Goal: Task Accomplishment & Management: Manage account settings

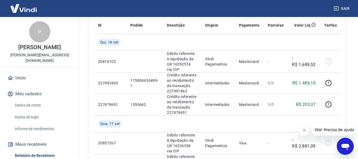
scroll to position [26, 0]
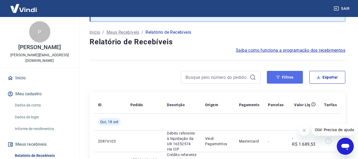
click at [286, 77] on button "Filtros" at bounding box center [285, 77] width 36 height 13
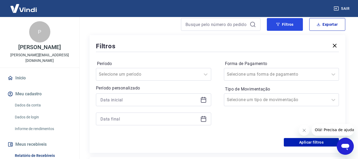
scroll to position [79, 0]
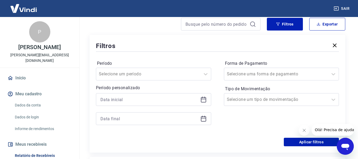
click at [204, 99] on icon at bounding box center [203, 99] width 5 height 1
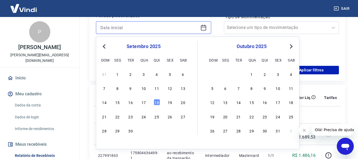
scroll to position [159, 0]
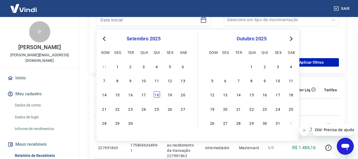
click at [154, 96] on div "18" at bounding box center [157, 94] width 6 height 6
type input "18/09/2025"
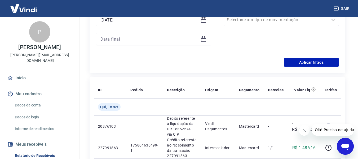
click at [200, 43] on div at bounding box center [153, 39] width 115 height 13
click at [203, 41] on icon at bounding box center [203, 39] width 6 height 6
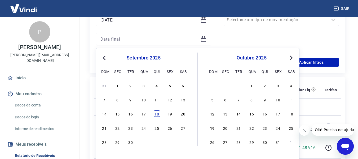
click at [157, 117] on div "18" at bounding box center [157, 113] width 6 height 6
type input "18/09/2025"
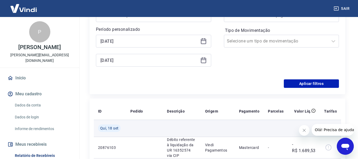
scroll to position [106, 0]
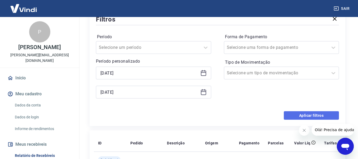
click at [311, 114] on button "Aplicar filtros" at bounding box center [311, 115] width 55 height 8
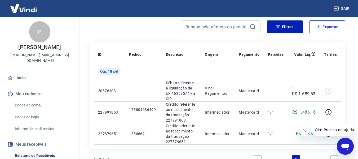
scroll to position [26, 0]
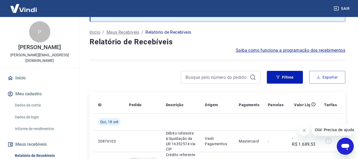
click at [333, 80] on button "Exportar" at bounding box center [327, 77] width 36 height 13
type input "18/09/2025"
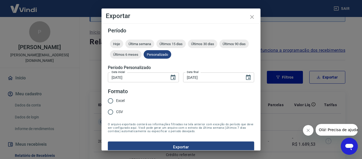
click at [114, 97] on input "Excel" at bounding box center [110, 100] width 11 height 11
radio input "true"
click at [191, 146] on button "Exportar" at bounding box center [181, 146] width 146 height 11
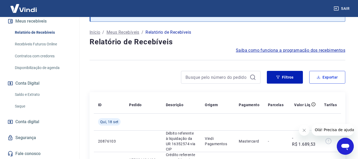
scroll to position [123, 0]
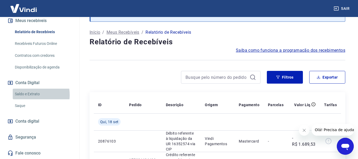
click at [27, 95] on link "Saldo e Extrato" at bounding box center [43, 93] width 60 height 11
